Goal: Task Accomplishment & Management: Manage account settings

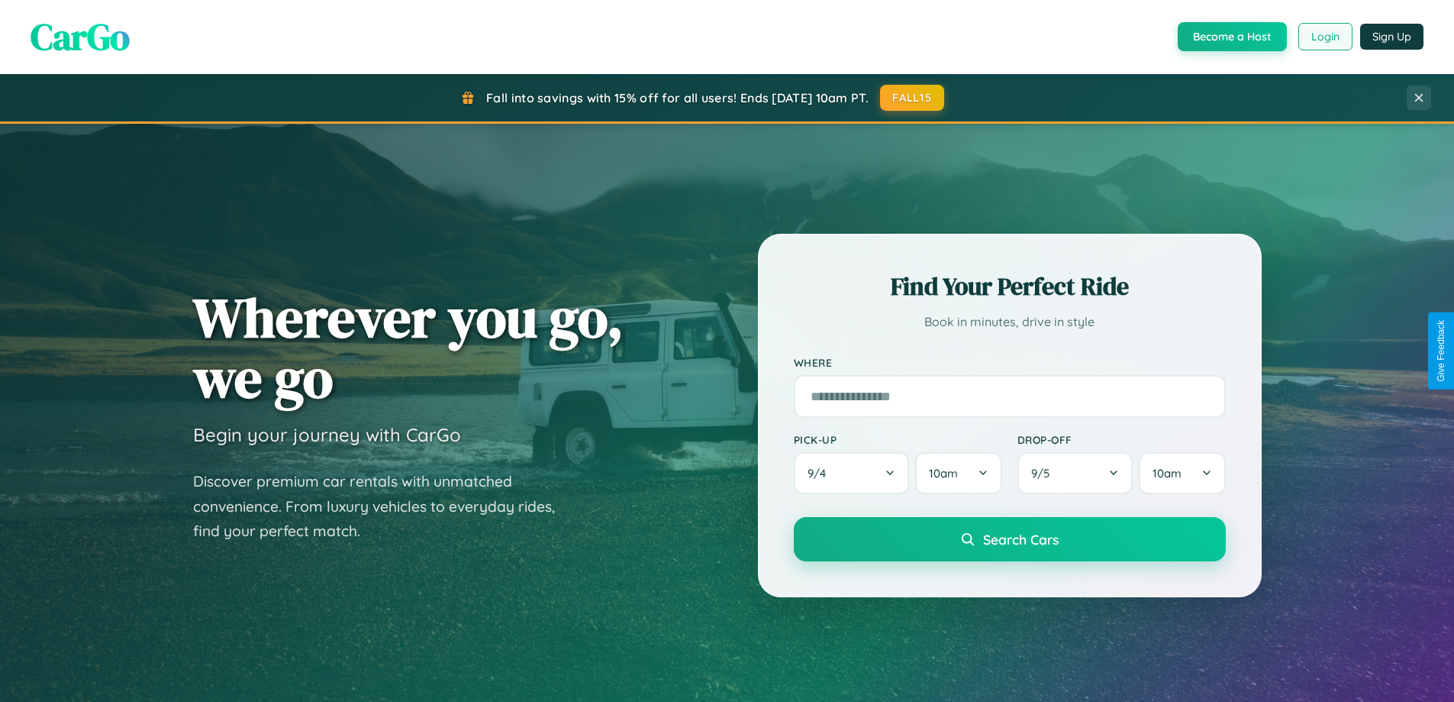
click at [1325, 37] on button "Login" at bounding box center [1326, 36] width 54 height 27
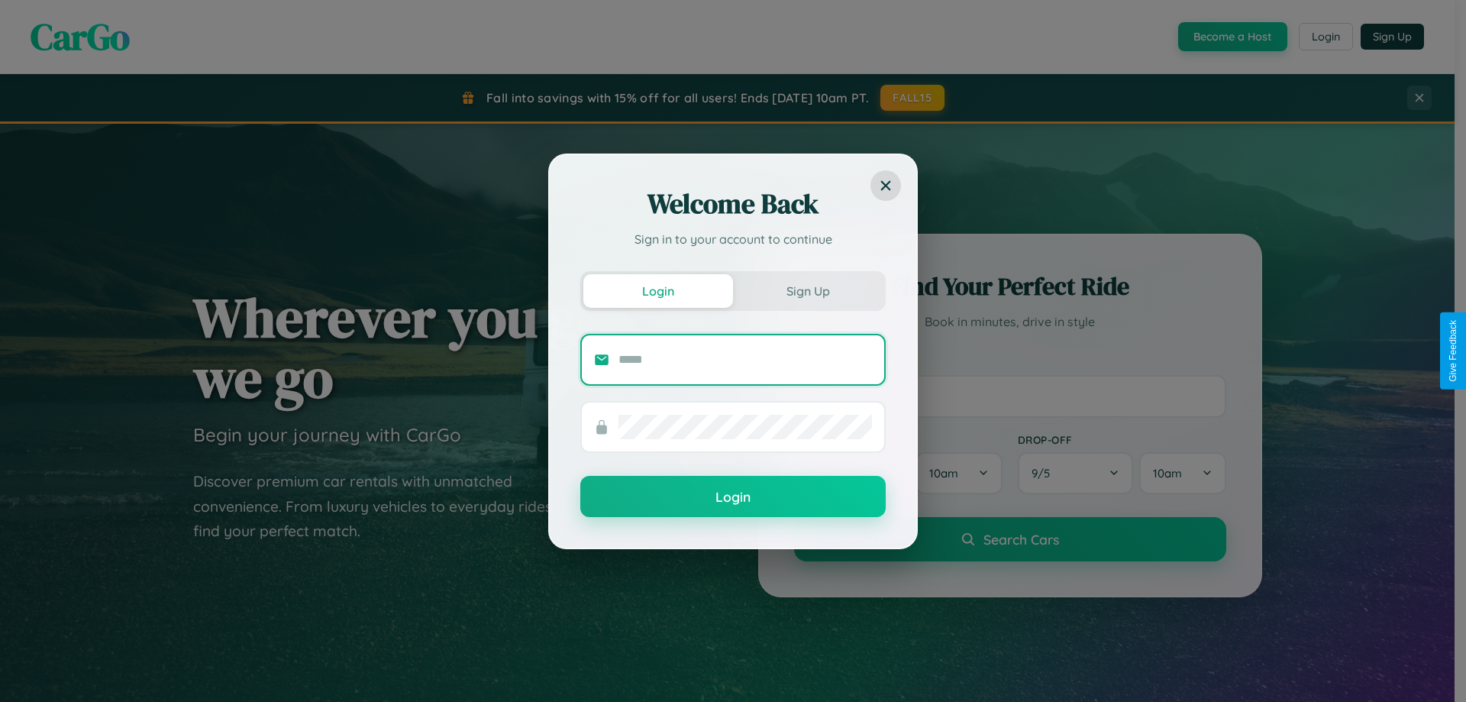
click at [745, 359] on input "text" at bounding box center [744, 359] width 253 height 24
type input "**********"
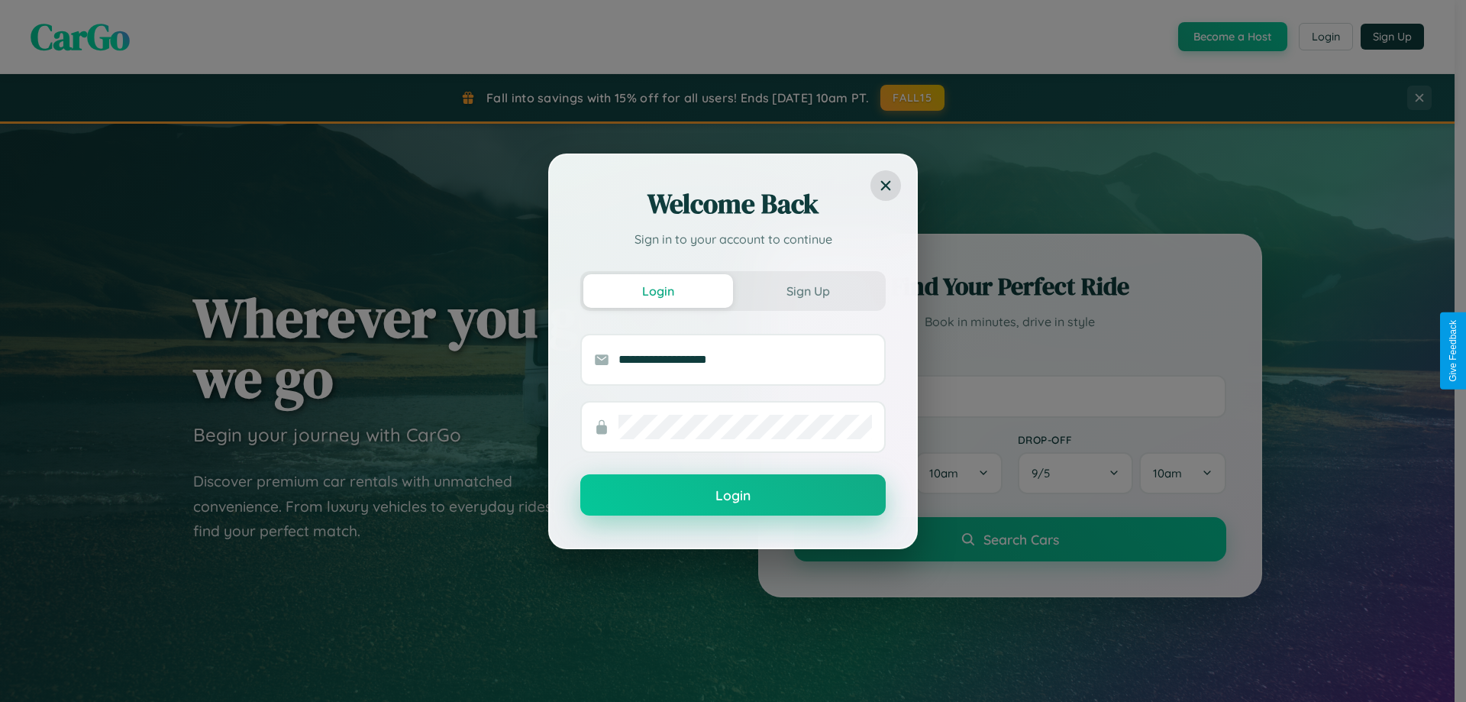
click at [733, 495] on button "Login" at bounding box center [732, 494] width 305 height 41
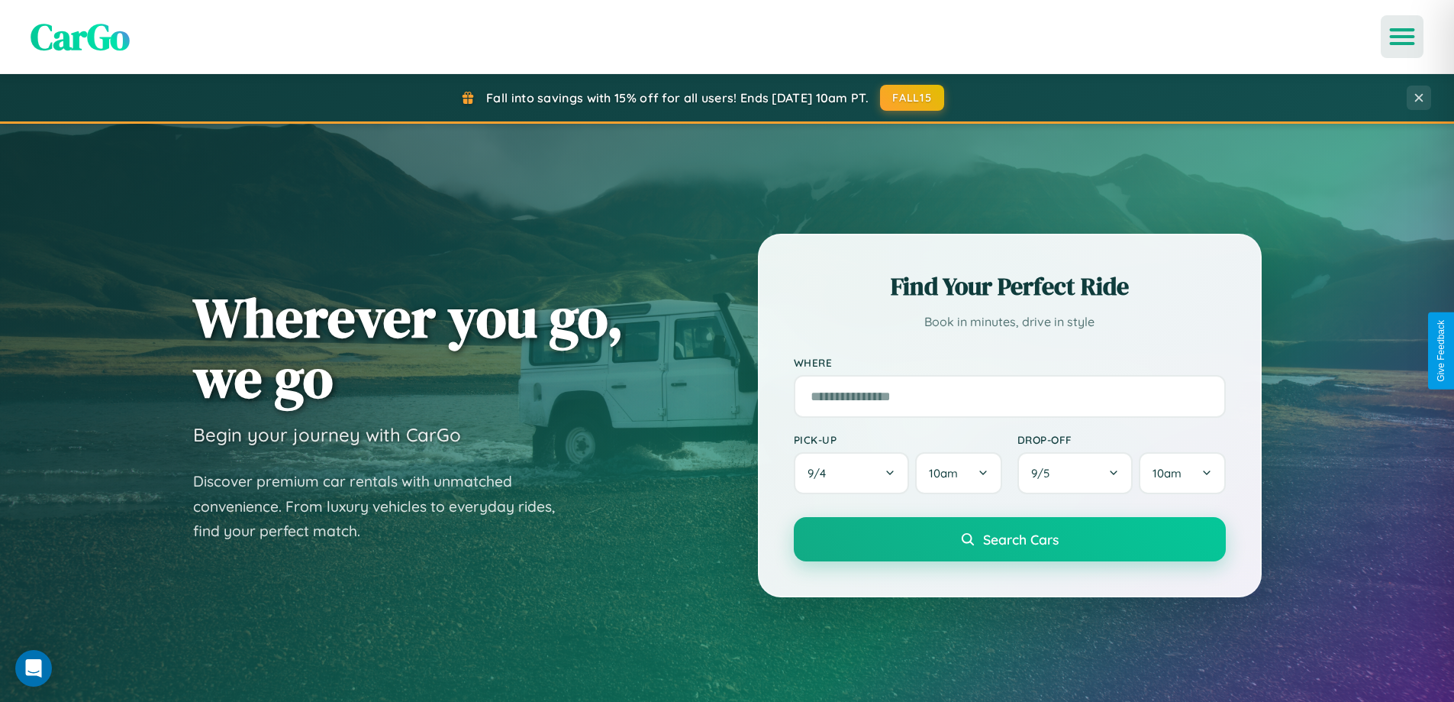
click at [1402, 37] on icon "Open menu" at bounding box center [1403, 37] width 22 height 14
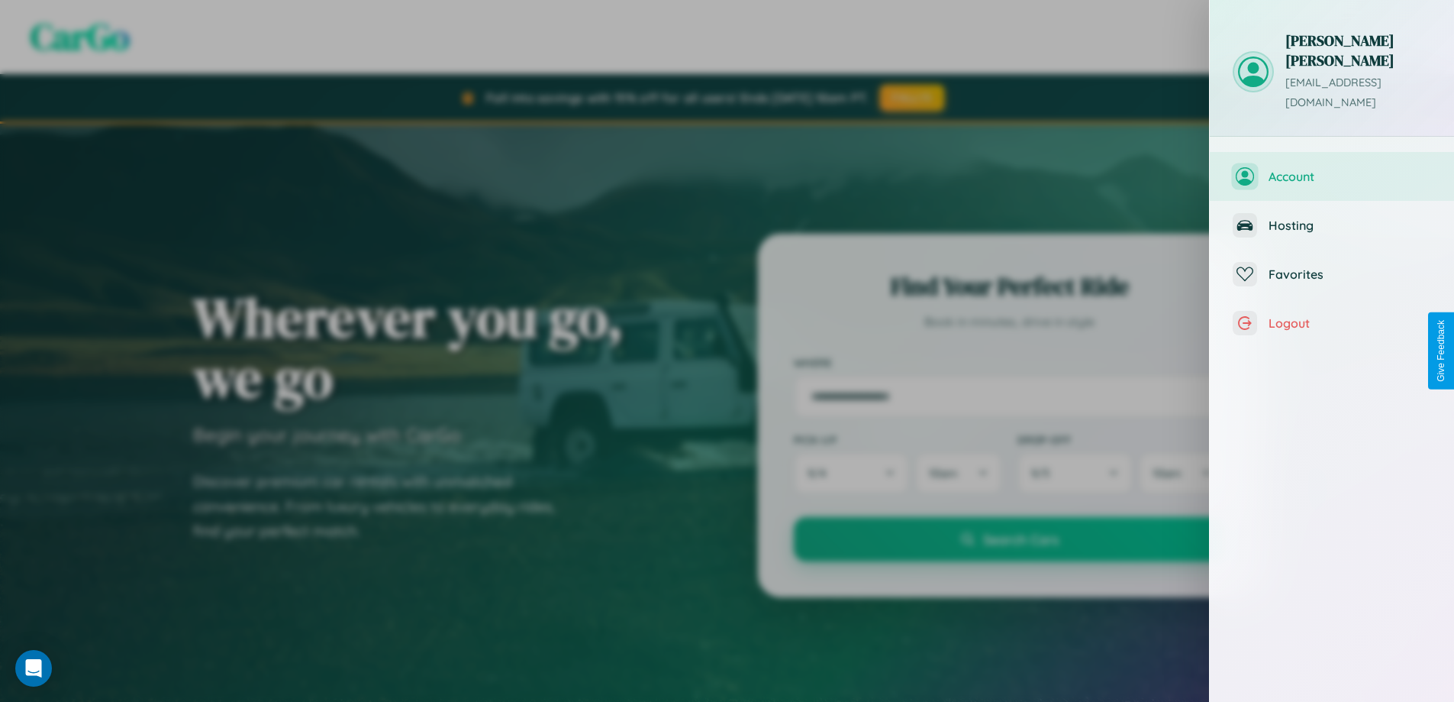
click at [1332, 169] on span "Account" at bounding box center [1350, 176] width 163 height 15
